Goal: Task Accomplishment & Management: Manage account settings

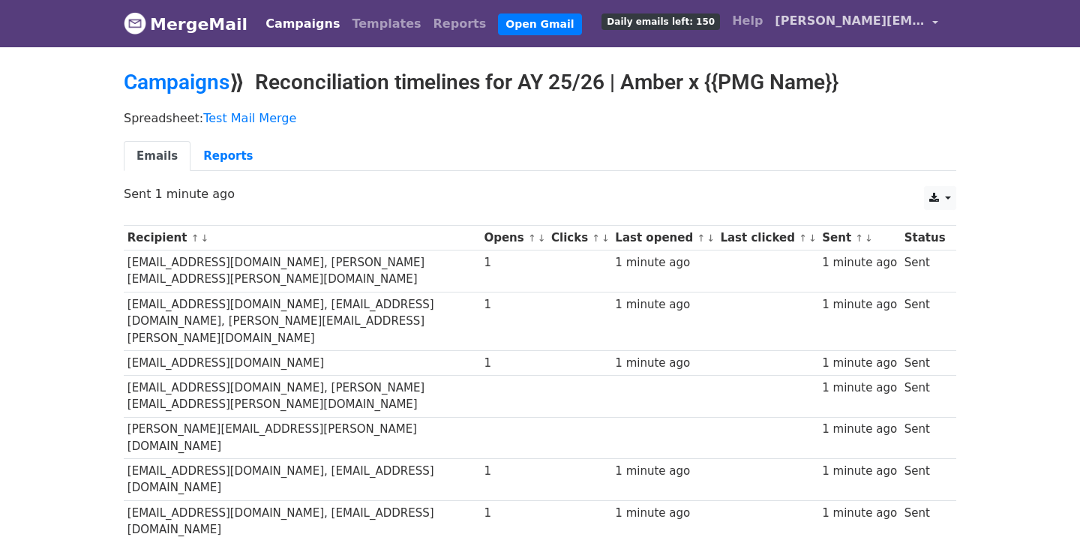
click at [799, 28] on span "[PERSON_NAME][EMAIL_ADDRESS][DOMAIN_NAME]" at bounding box center [849, 21] width 150 height 18
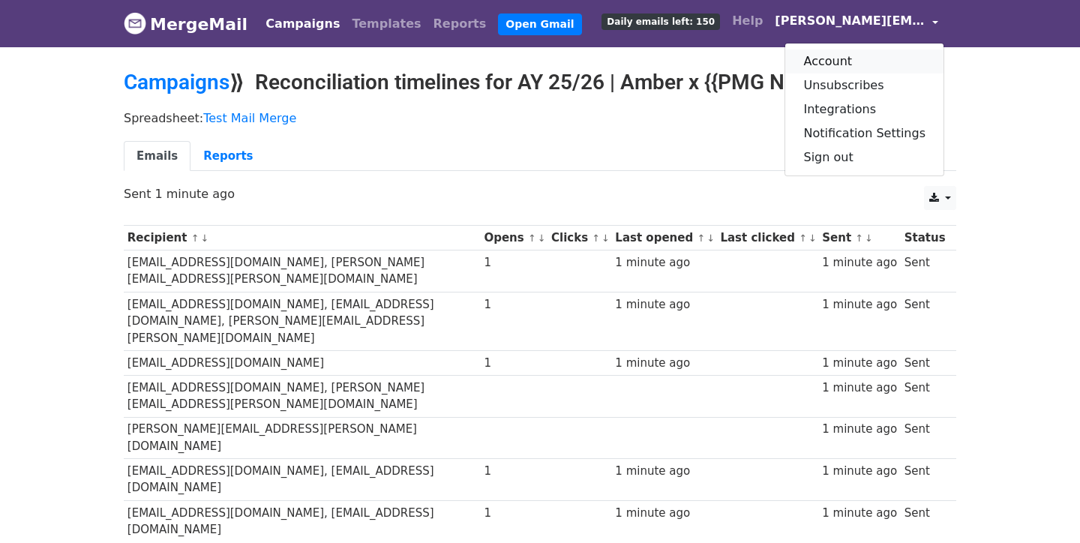
click at [833, 61] on link "Account" at bounding box center [864, 61] width 158 height 24
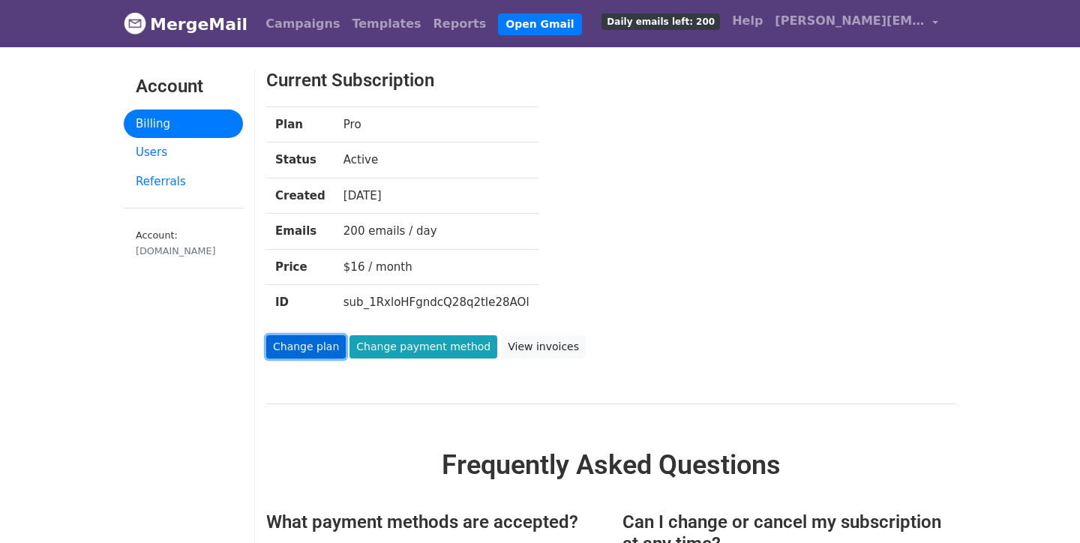
click at [314, 353] on link "Change plan" at bounding box center [305, 346] width 79 height 23
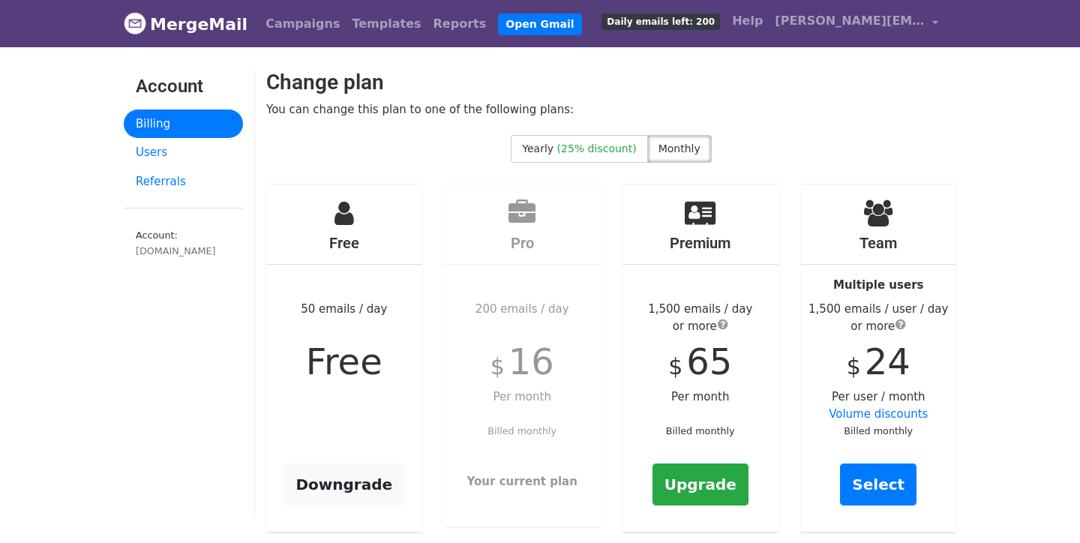
click at [366, 253] on div "Free 50 emails / day Free Downgrade" at bounding box center [344, 358] width 156 height 348
click at [349, 472] on link "Downgrade" at bounding box center [343, 484] width 121 height 42
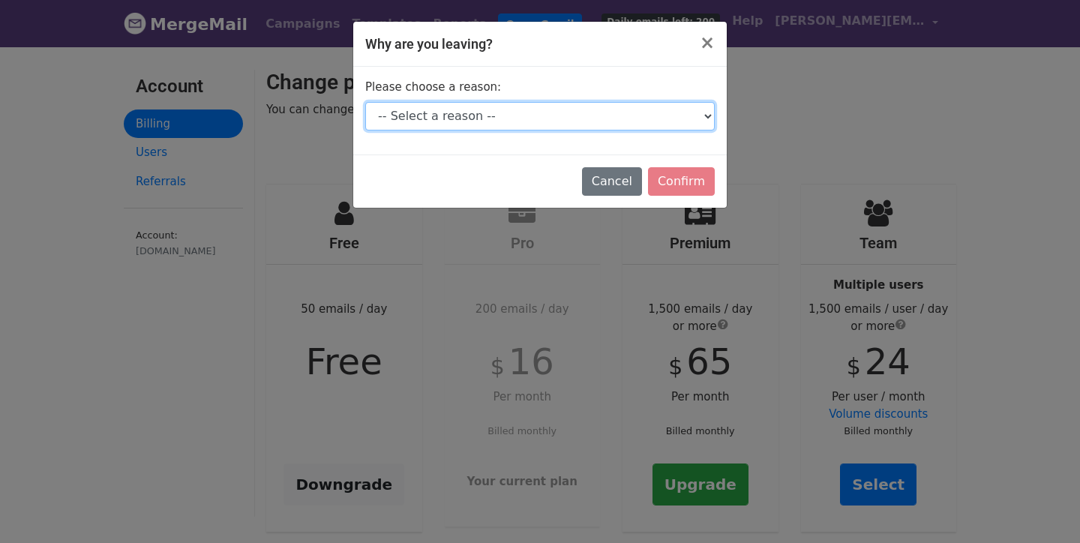
click at [631, 118] on select "-- Select a reason -- I don't send enough emails It's too expensive I had a tec…" at bounding box center [539, 116] width 349 height 28
select select "It's too expensive"
click at [365, 102] on select "-- Select a reason -- I don't send enough emails It's too expensive I had a tec…" at bounding box center [539, 116] width 349 height 28
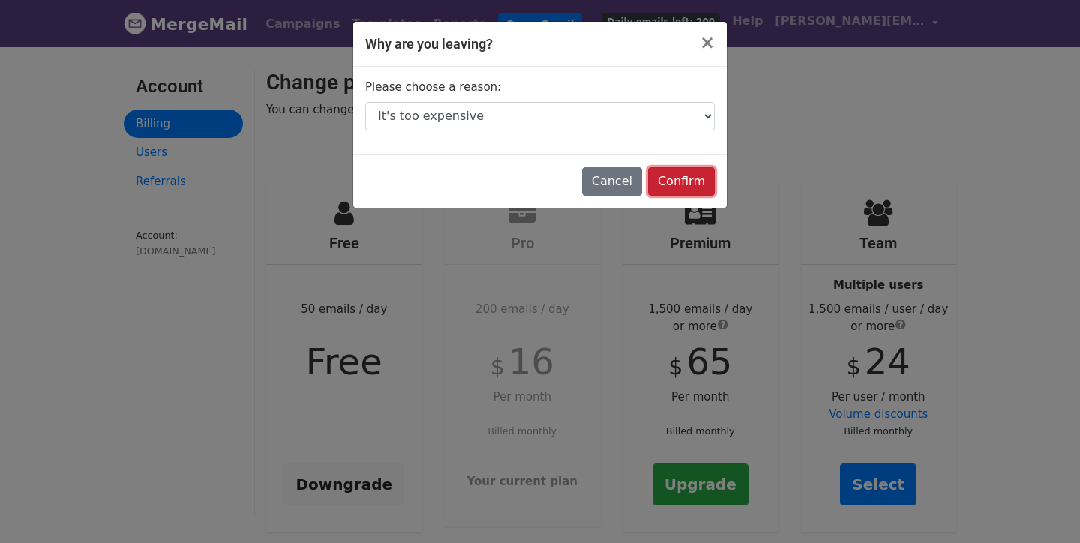
click at [679, 178] on input "Confirm" at bounding box center [681, 181] width 67 height 28
